Goal: Task Accomplishment & Management: Manage account settings

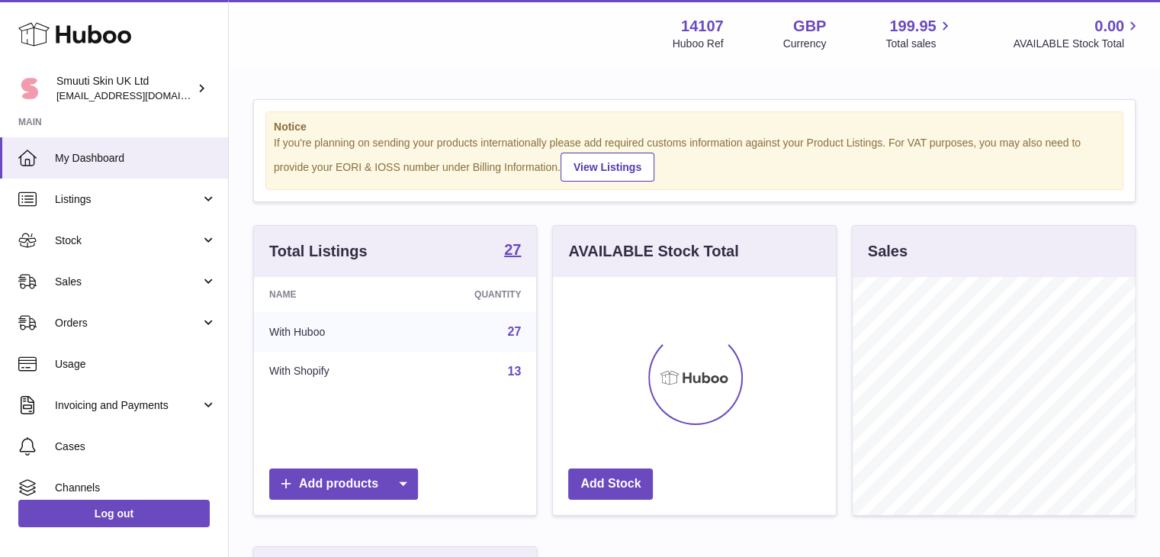
scroll to position [238, 283]
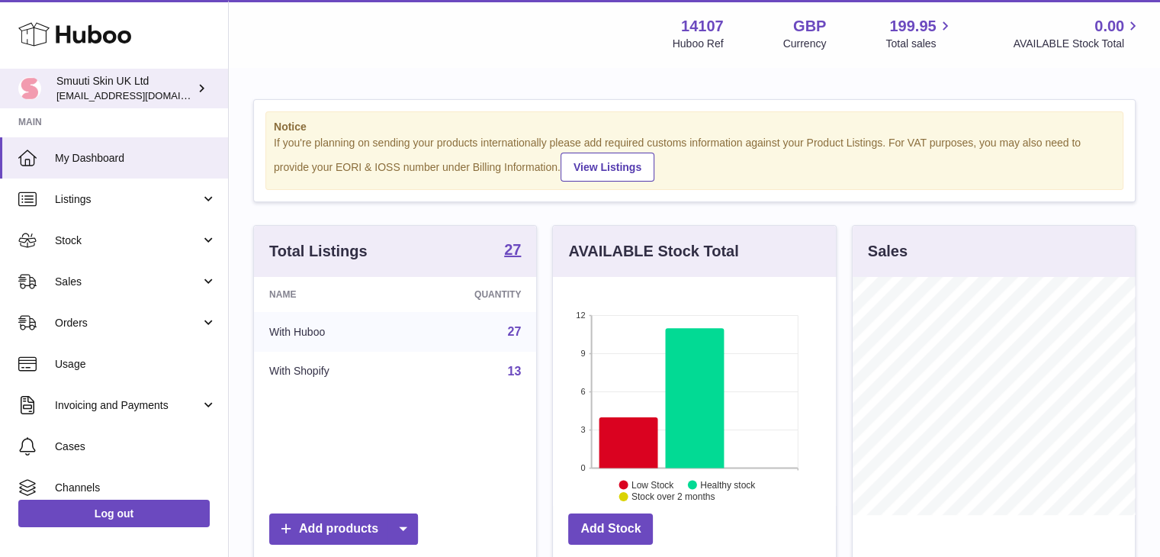
click at [153, 94] on span "[EMAIL_ADDRESS][DOMAIN_NAME]" at bounding box center [140, 95] width 168 height 12
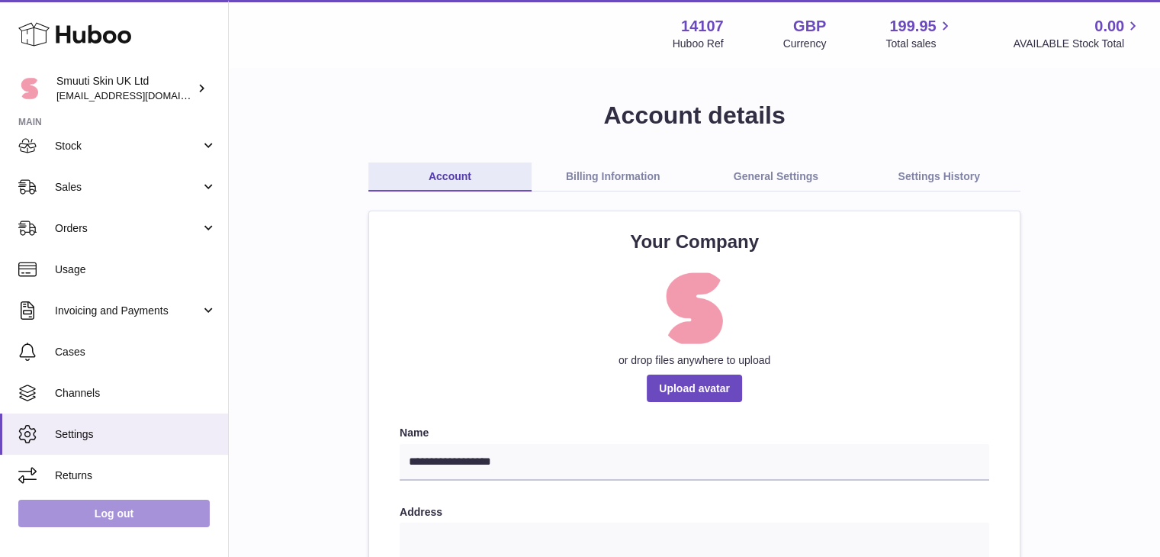
click at [140, 522] on link "Log out" at bounding box center [113, 513] width 191 height 27
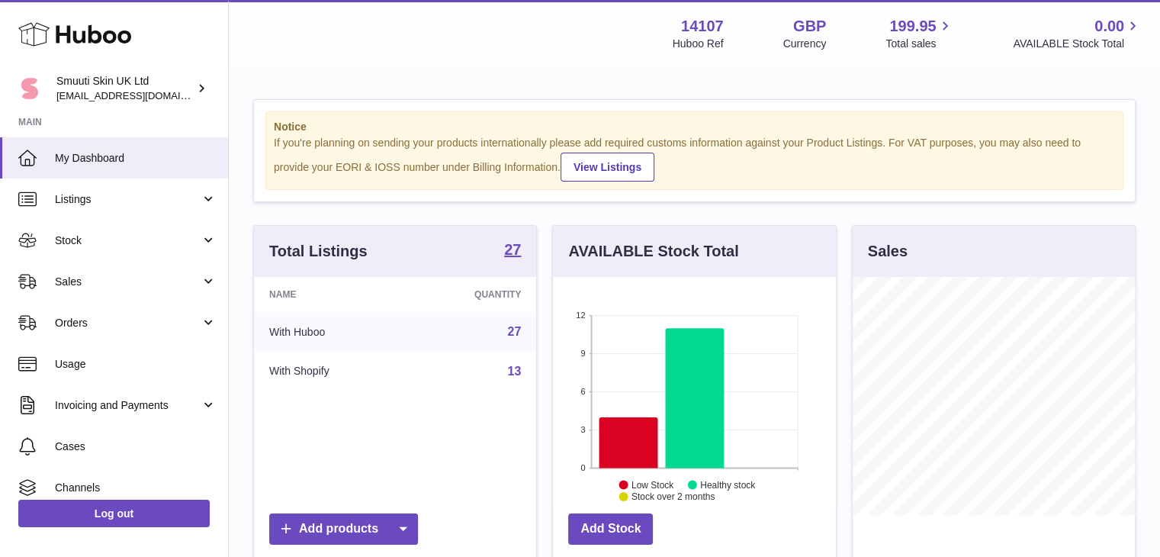
scroll to position [238, 283]
